Goal: Task Accomplishment & Management: Use online tool/utility

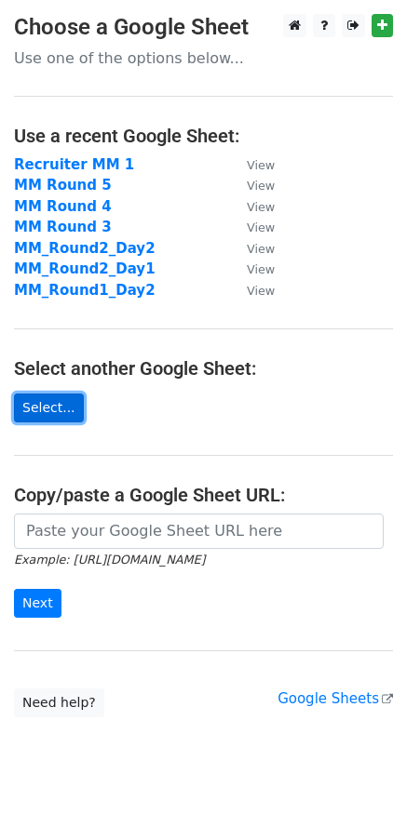
click at [57, 414] on link "Select..." at bounding box center [49, 408] width 70 height 29
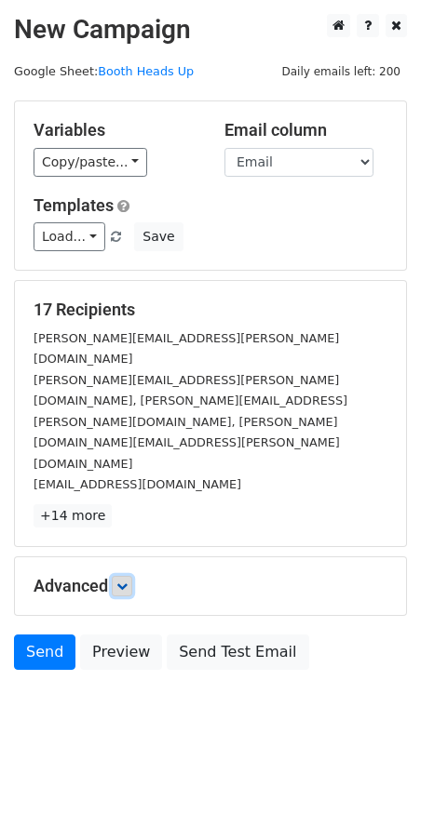
click at [125, 581] on icon at bounding box center [121, 586] width 11 height 11
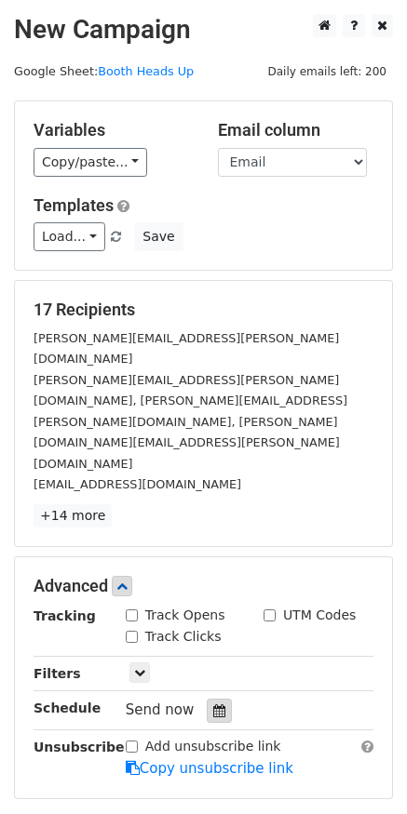
click at [213, 704] on icon at bounding box center [219, 710] width 12 height 13
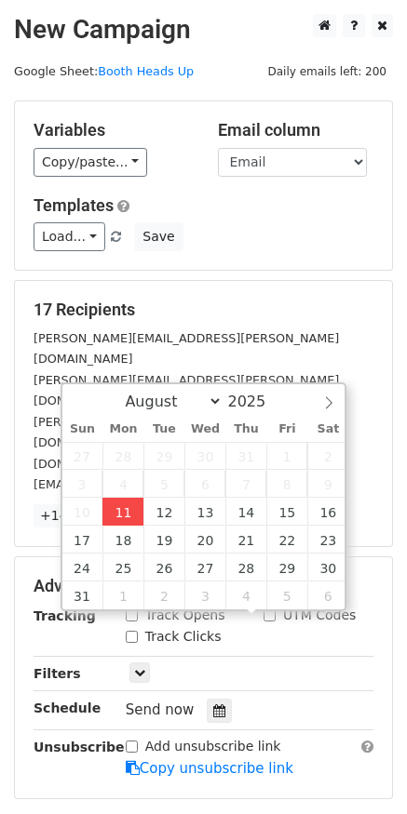
type input "[DATE] 12:00"
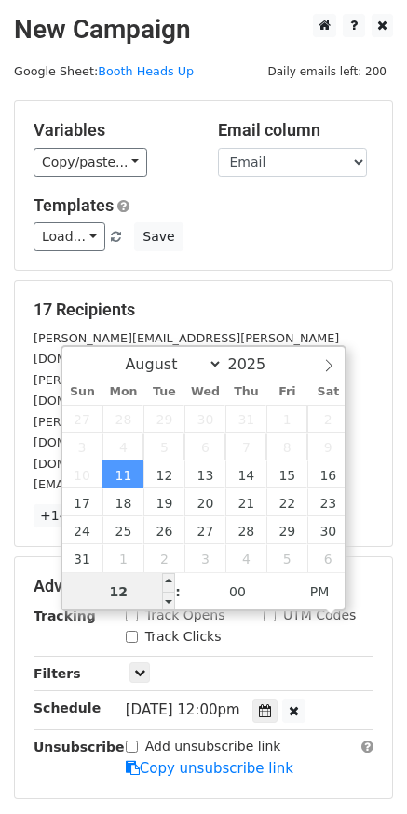
click at [135, 583] on input "12" at bounding box center [119, 591] width 114 height 37
type input "1"
type input "8"
type input "[DATE] 08:00"
click at [322, 582] on span "AM" at bounding box center [319, 591] width 51 height 37
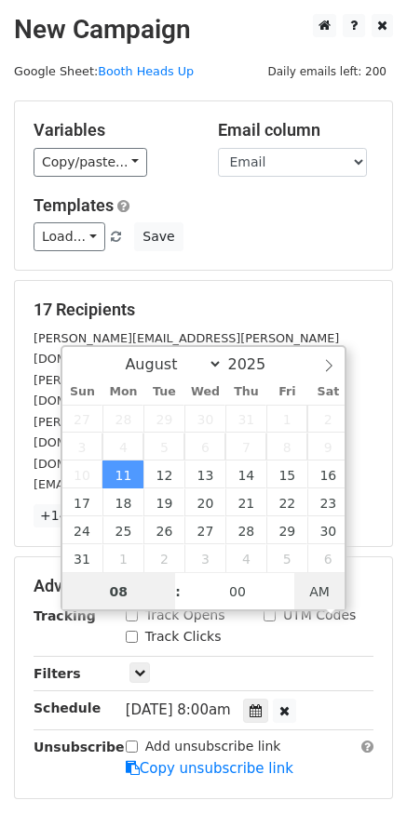
type input "08"
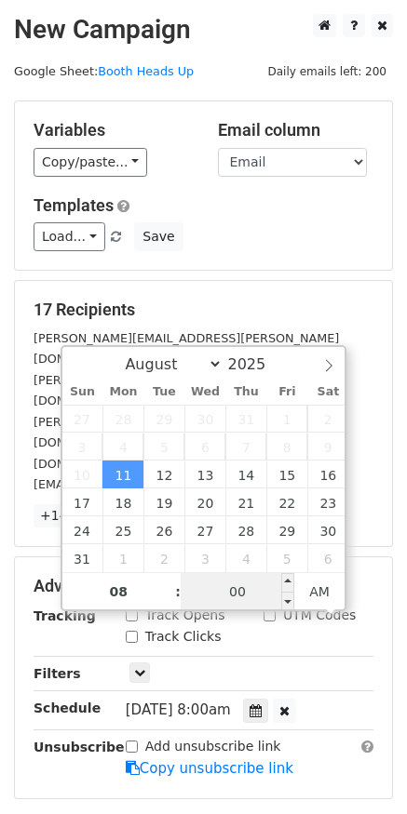
click at [238, 593] on input "00" at bounding box center [238, 591] width 114 height 37
type input "30"
type input "[DATE] 08:30"
click at [340, 725] on iframe "Chat Widget" at bounding box center [360, 769] width 93 height 89
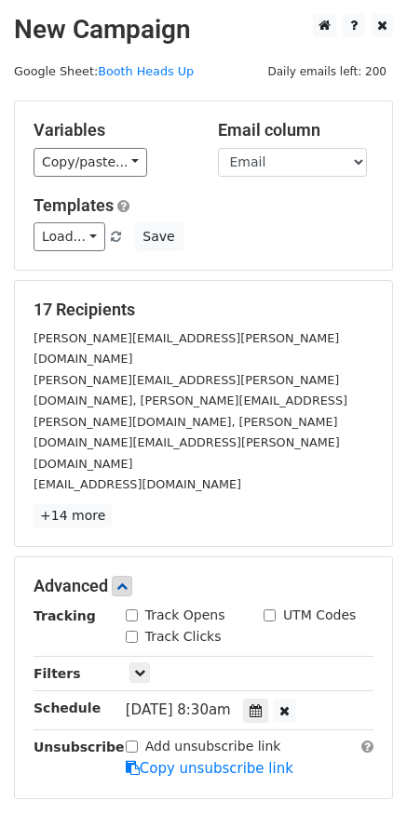
scroll to position [152, 0]
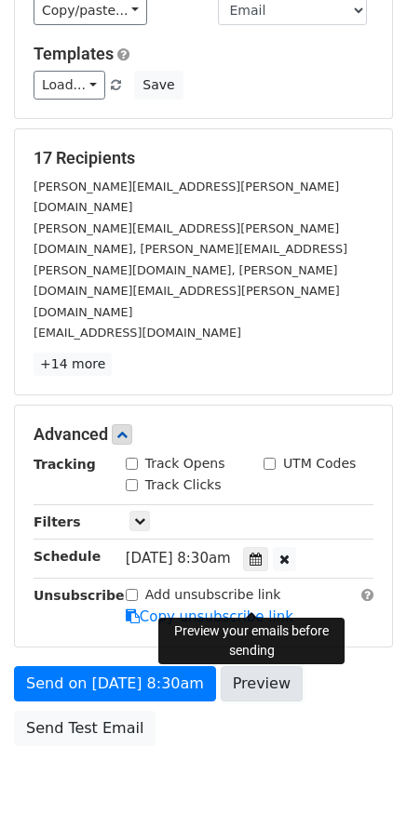
click at [272, 666] on link "Preview" at bounding box center [262, 683] width 82 height 35
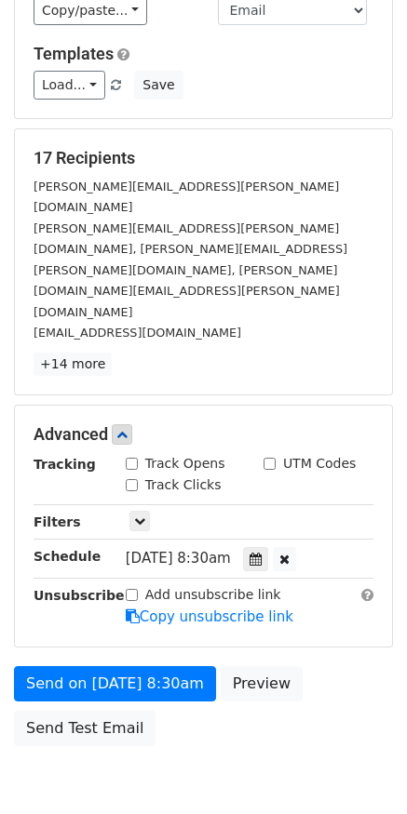
click at [196, 714] on body "New Campaign Daily emails left: 200 Google Sheet: Booth Heads Up Variables Copy…" at bounding box center [203, 346] width 407 height 968
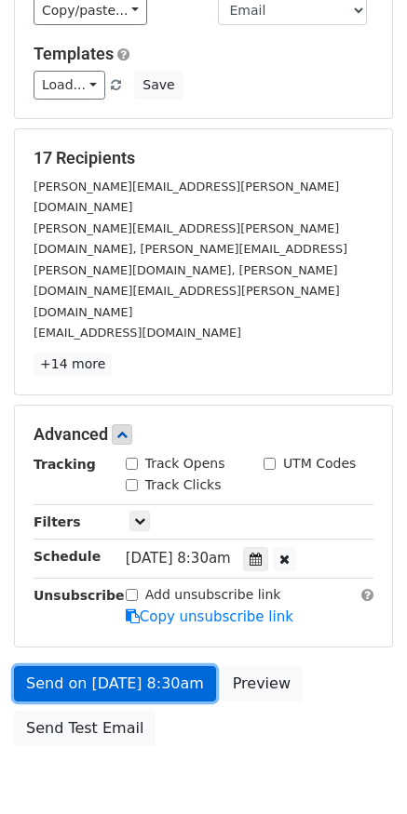
click at [175, 666] on link "Send on [DATE] 8:30am" at bounding box center [115, 683] width 202 height 35
